Goal: Transaction & Acquisition: Purchase product/service

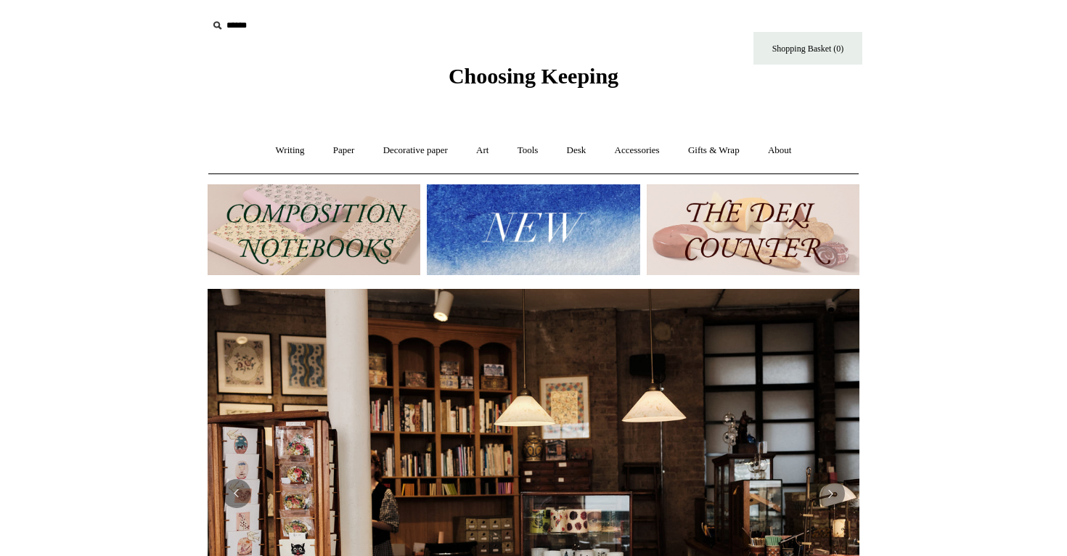
click at [706, 226] on img at bounding box center [753, 229] width 213 height 91
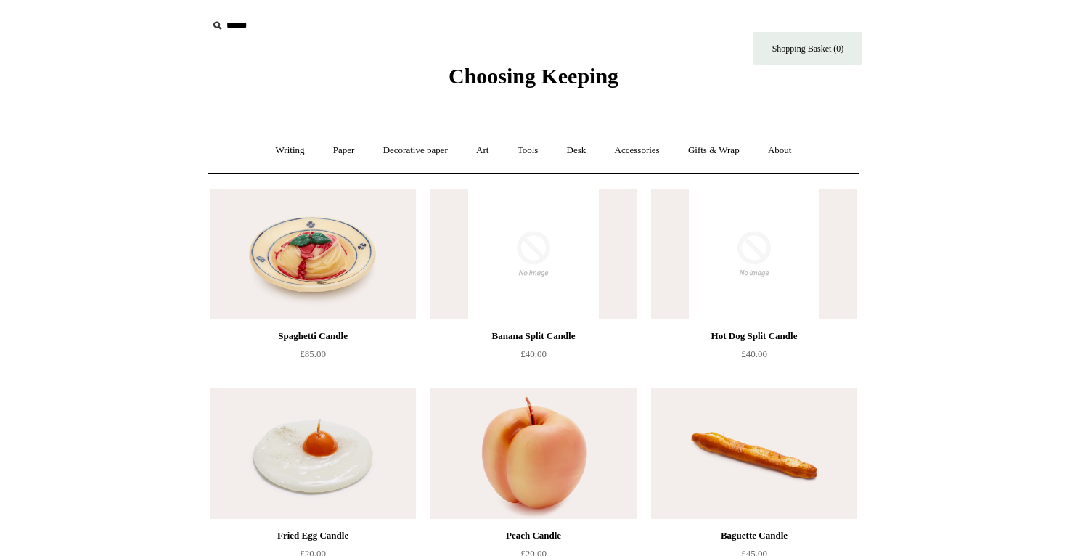
click at [488, 75] on span "Choosing Keeping" at bounding box center [533, 76] width 170 height 24
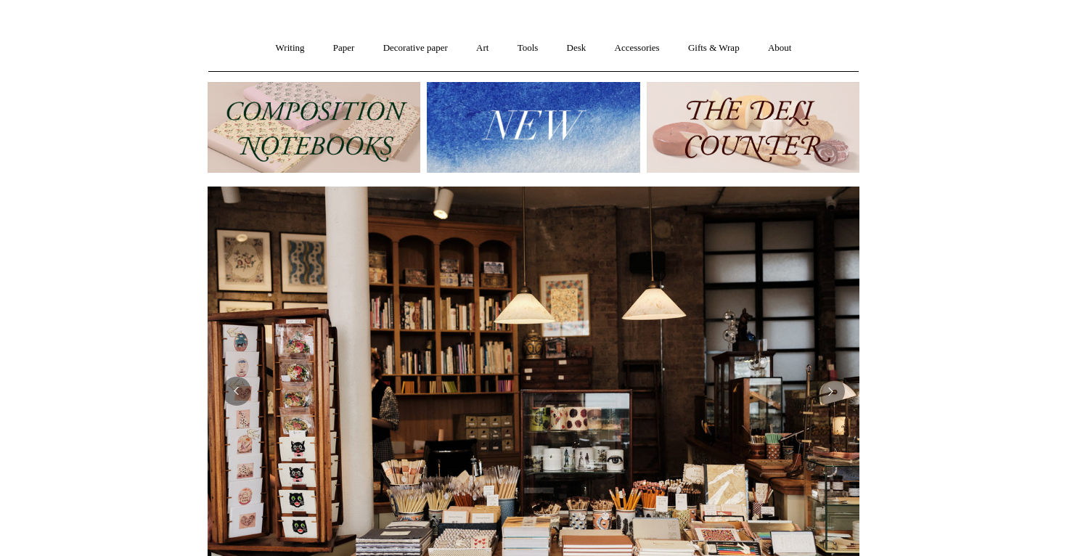
scroll to position [117, 0]
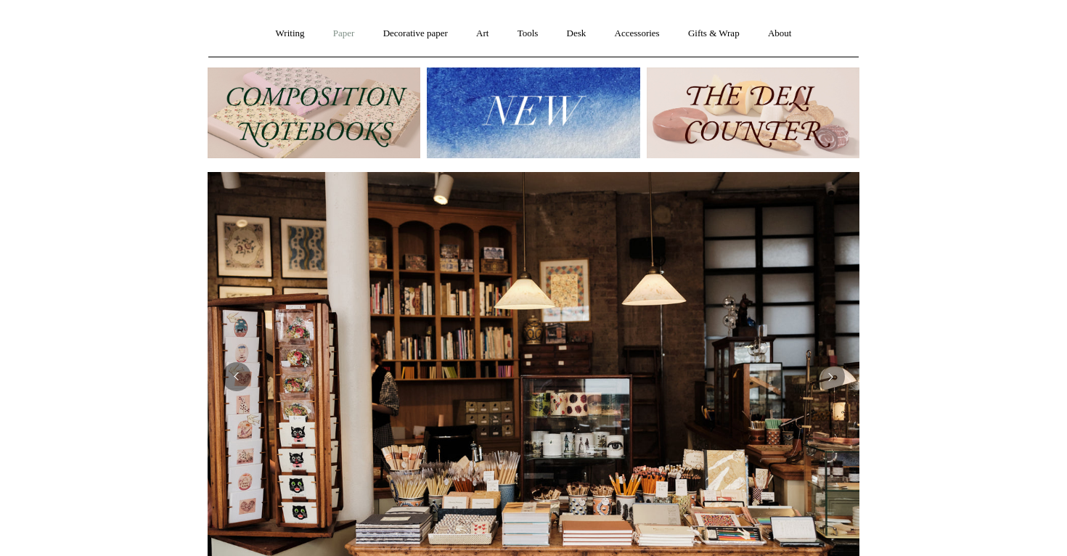
click at [341, 30] on link "Paper +" at bounding box center [344, 34] width 48 height 38
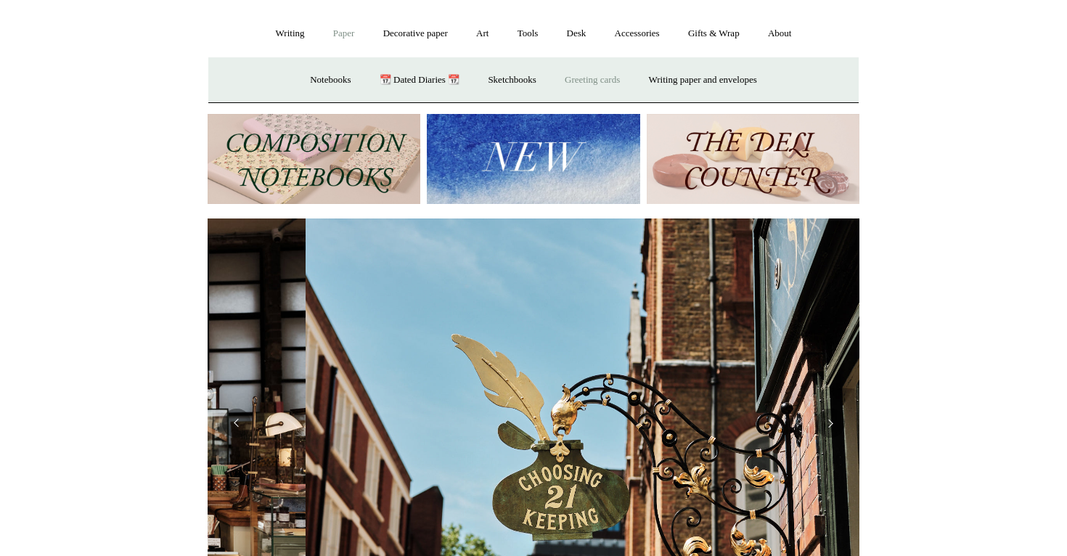
scroll to position [0, 652]
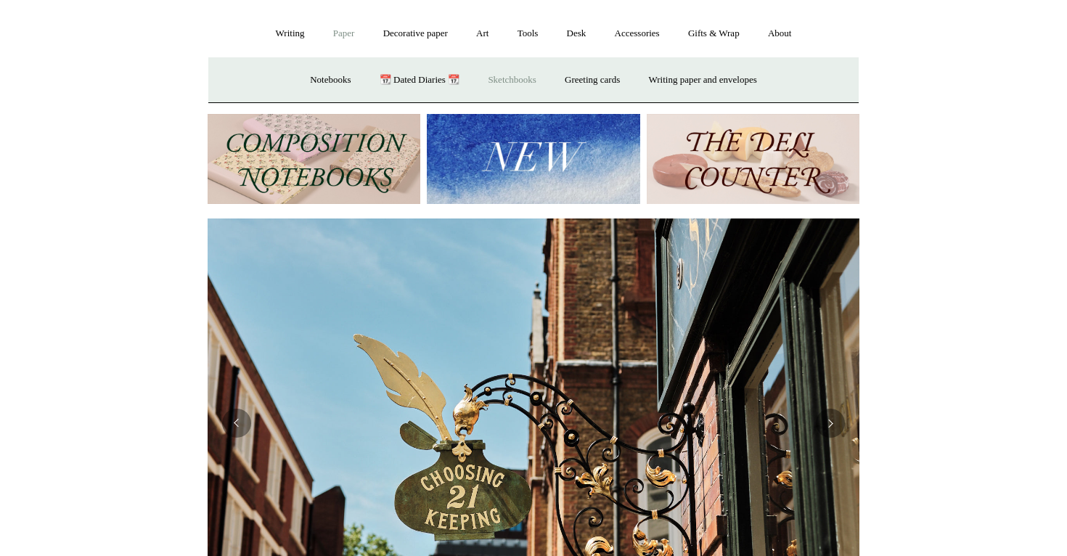
click at [526, 76] on link "Sketchbooks +" at bounding box center [512, 80] width 74 height 38
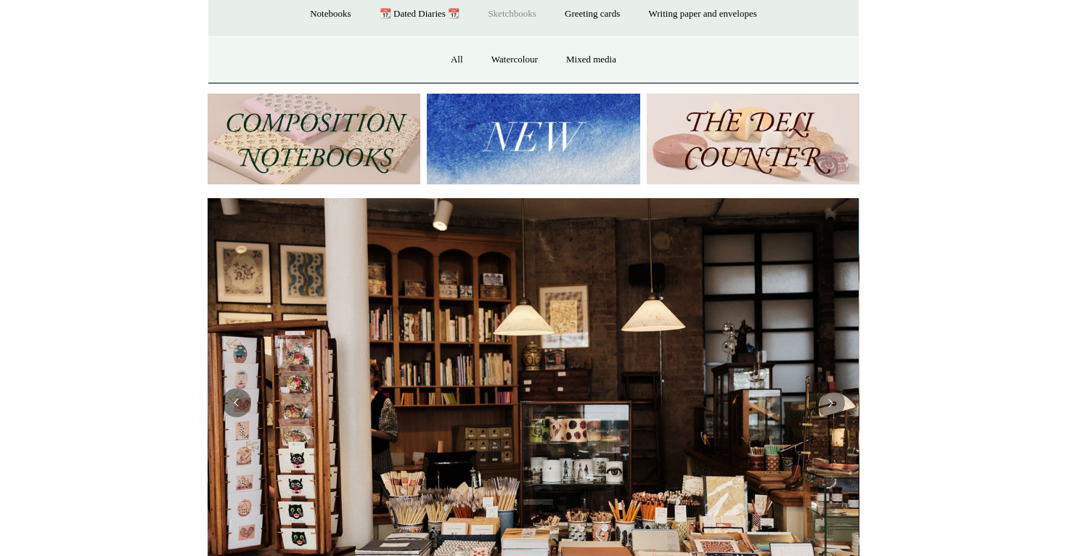
scroll to position [0, 0]
click at [508, 54] on link "Watercolour" at bounding box center [514, 60] width 73 height 38
click at [587, 20] on link "Greeting cards +" at bounding box center [591, 14] width 81 height 38
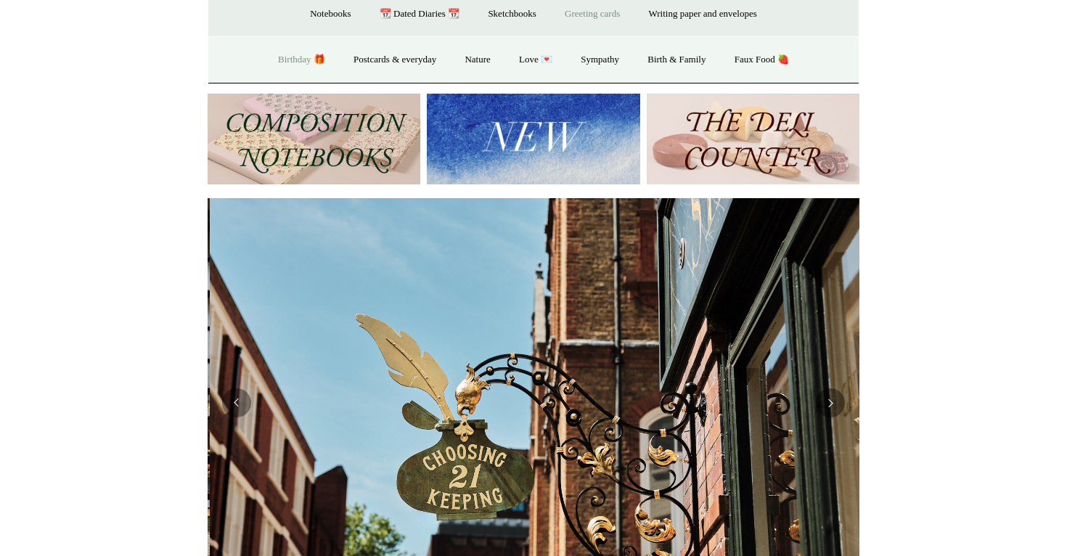
scroll to position [0, 652]
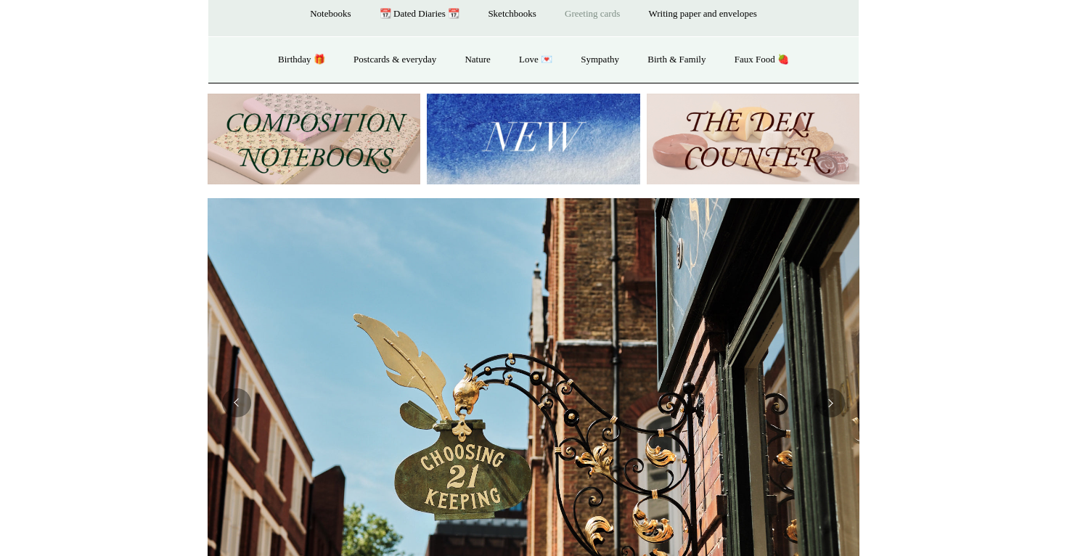
click at [578, 11] on link "Greeting cards -" at bounding box center [591, 14] width 81 height 38
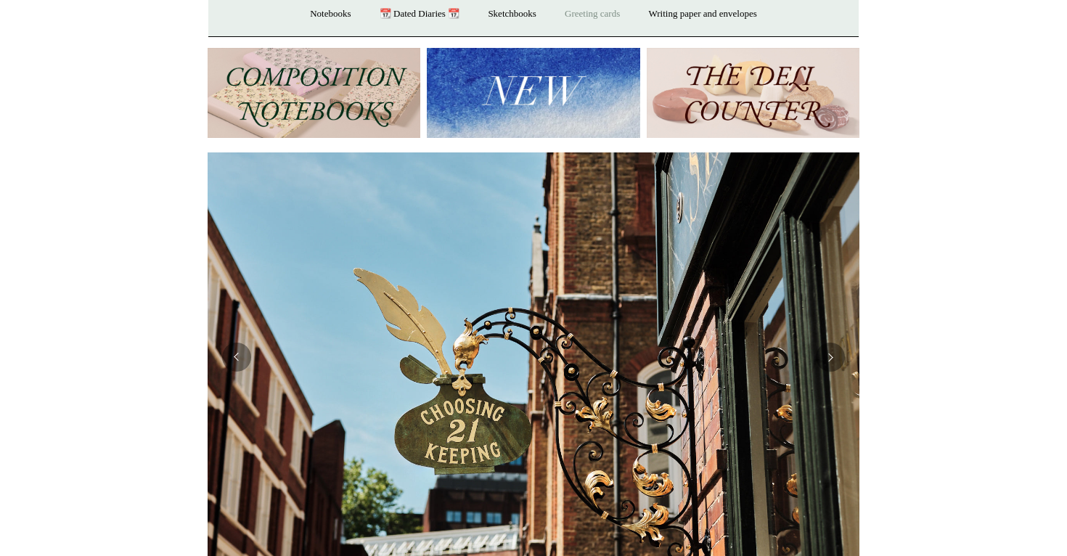
click at [578, 11] on link "Greeting cards +" at bounding box center [591, 14] width 81 height 38
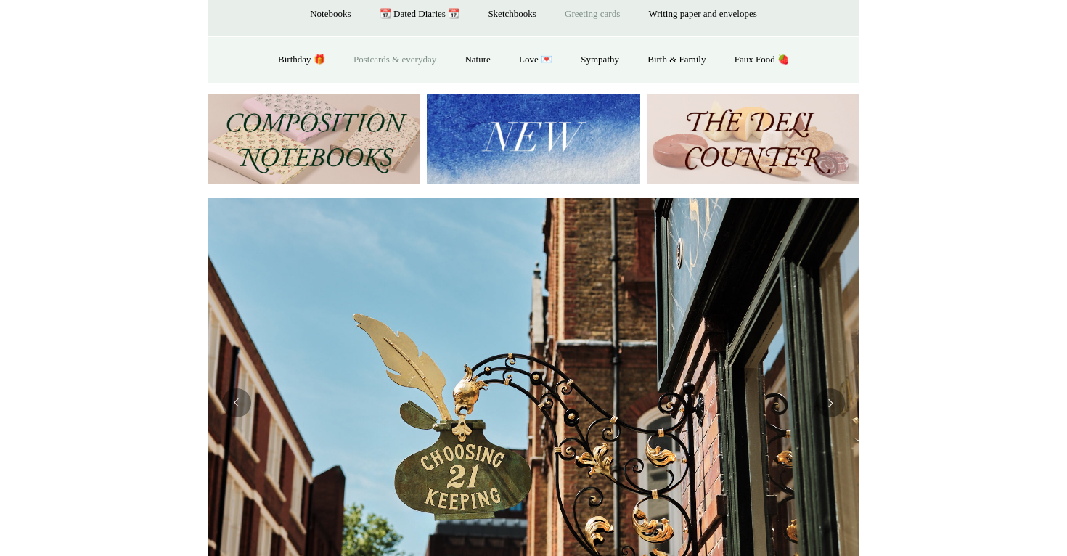
click at [360, 65] on link "Postcards & everyday" at bounding box center [394, 60] width 109 height 38
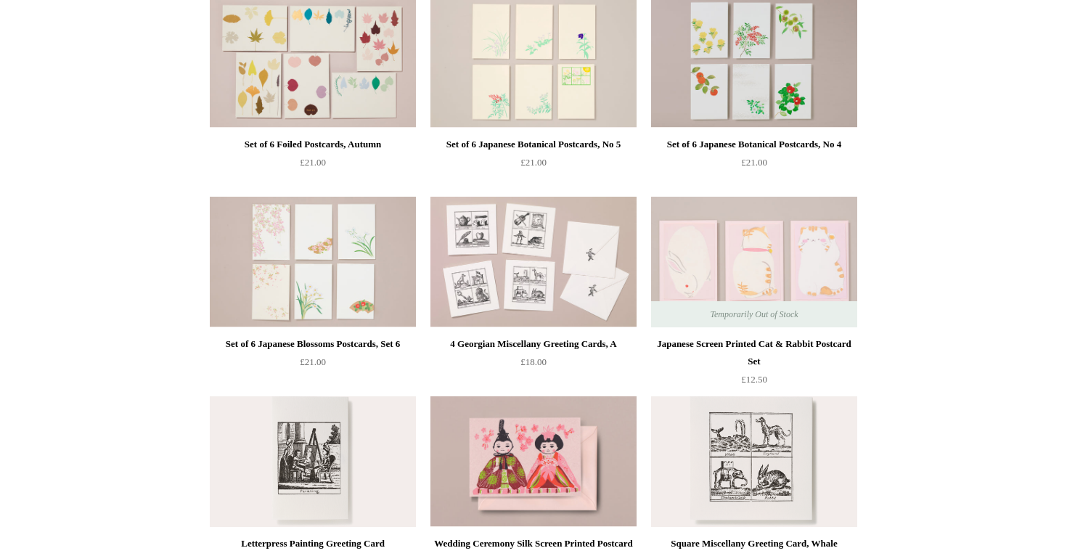
scroll to position [187, 0]
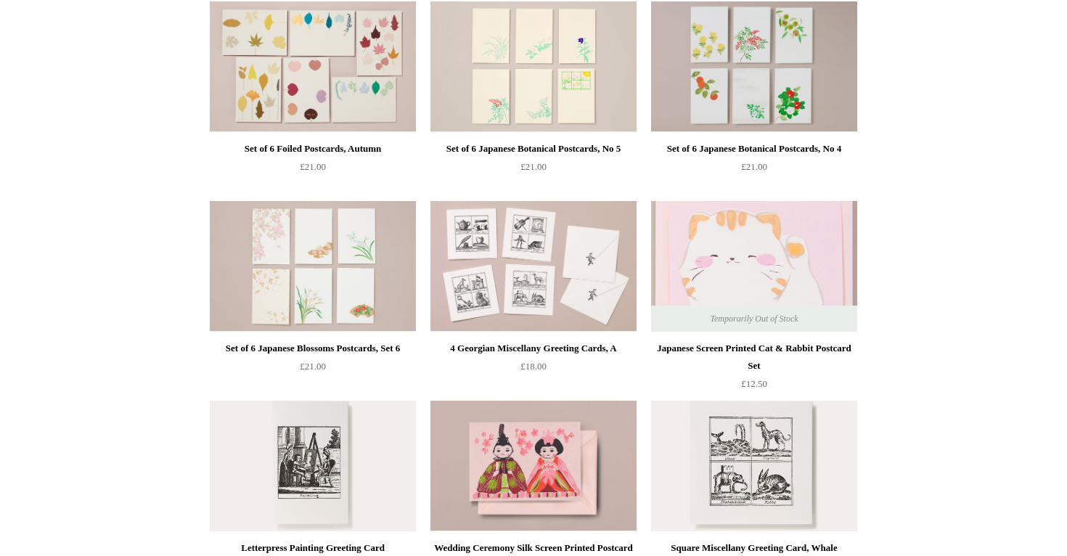
click at [786, 234] on img at bounding box center [754, 266] width 206 height 131
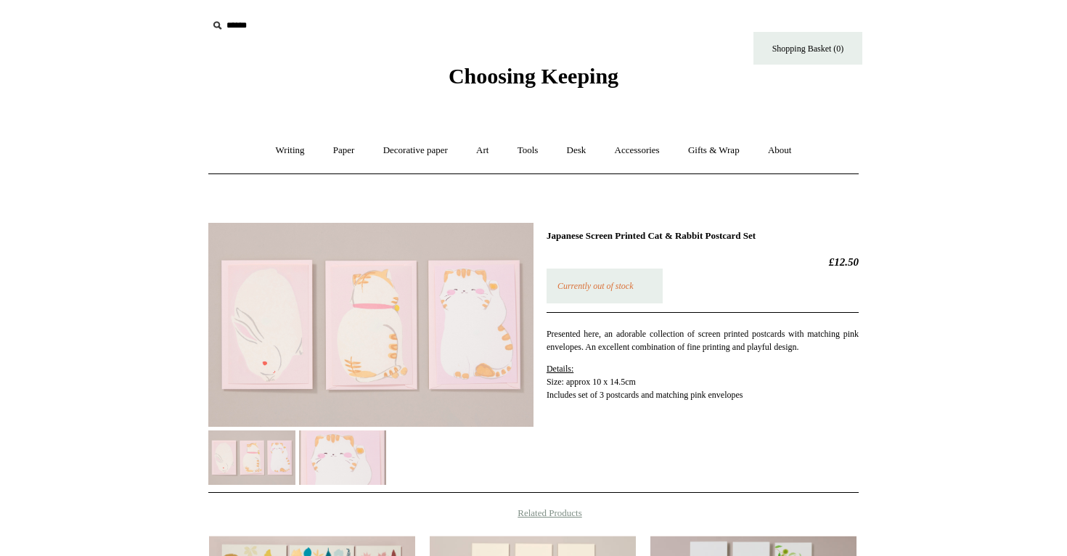
click at [279, 337] on img at bounding box center [370, 325] width 325 height 204
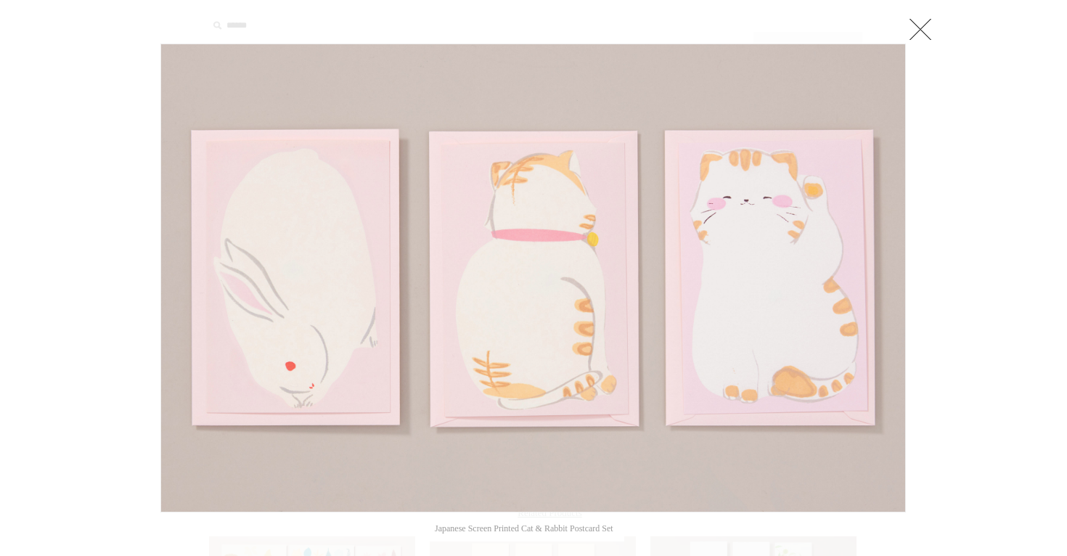
click at [1010, 256] on div at bounding box center [533, 477] width 1067 height 955
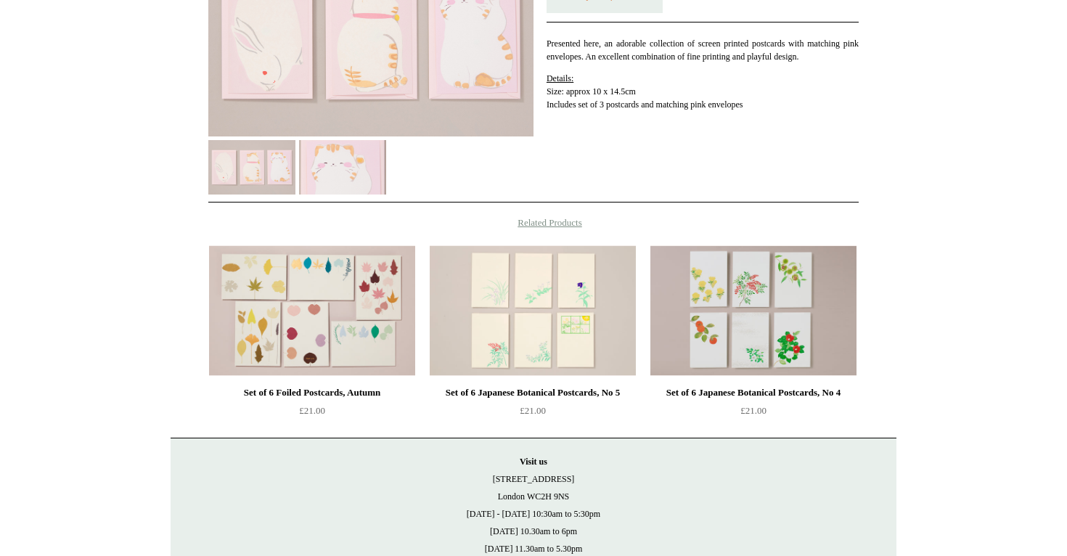
scroll to position [399, 0]
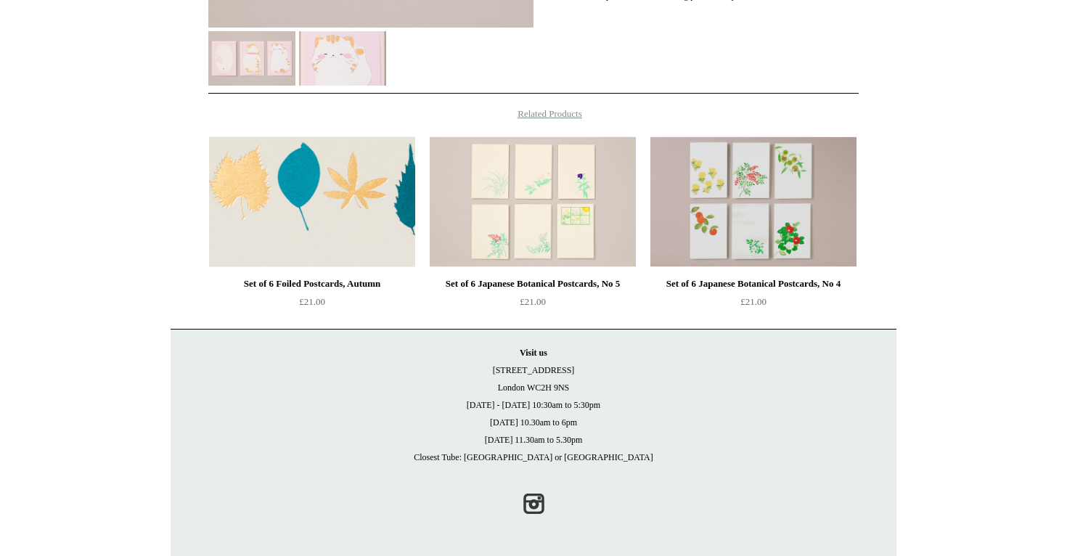
click at [334, 200] on img at bounding box center [312, 201] width 206 height 131
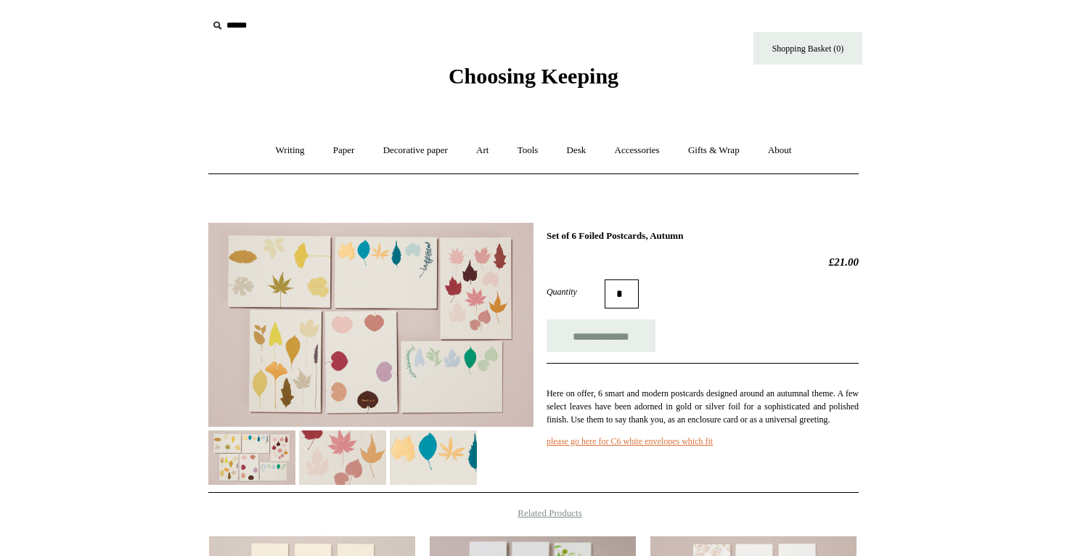
scroll to position [15, 0]
